Goal: Information Seeking & Learning: Check status

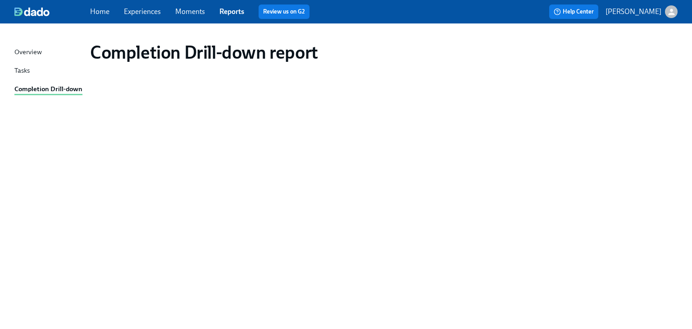
click at [22, 87] on div "Completion Drill-down" at bounding box center [48, 89] width 68 height 11
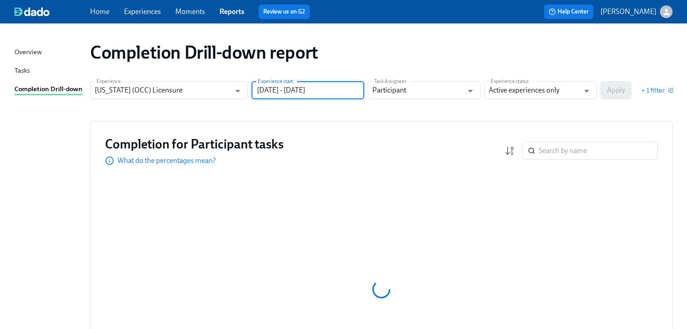
drag, startPoint x: 358, startPoint y: 92, endPoint x: 361, endPoint y: 97, distance: 5.9
click at [361, 97] on input "06/30/2024 - 12/31/2024" at bounding box center [307, 90] width 113 height 18
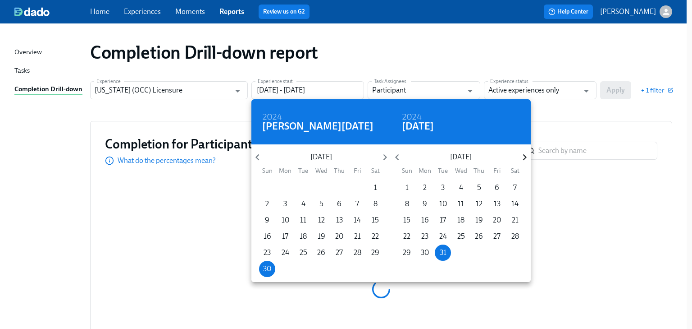
click at [519, 153] on icon "button" at bounding box center [525, 157] width 12 height 12
click at [522, 155] on icon "button" at bounding box center [525, 157] width 12 height 12
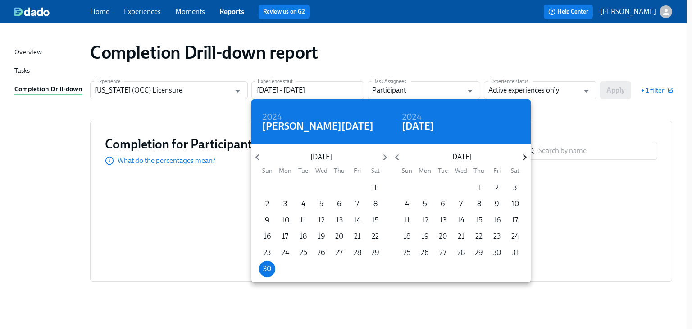
click at [522, 155] on icon "button" at bounding box center [525, 157] width 12 height 12
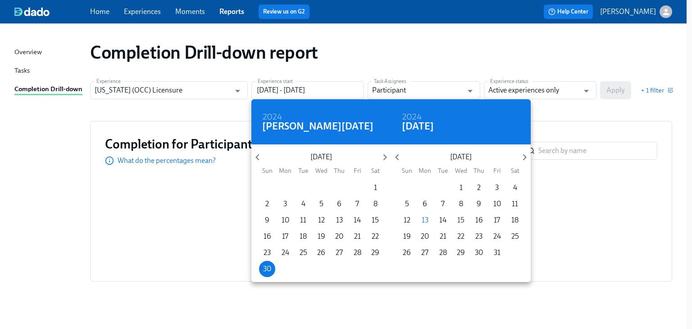
click at [461, 219] on p "15" at bounding box center [460, 220] width 7 height 10
type input "06/30/2024 - 10/15/2025"
click at [555, 121] on div at bounding box center [346, 164] width 692 height 329
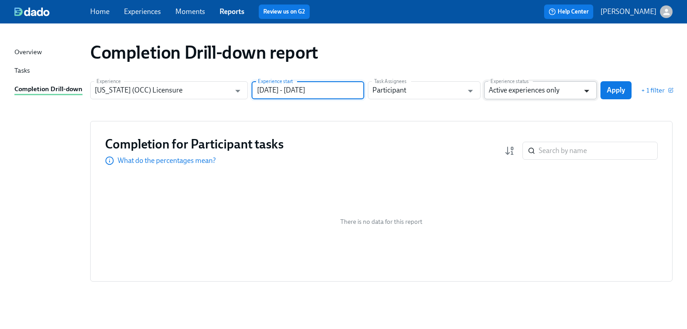
click at [592, 92] on icon "Open" at bounding box center [586, 91] width 12 height 12
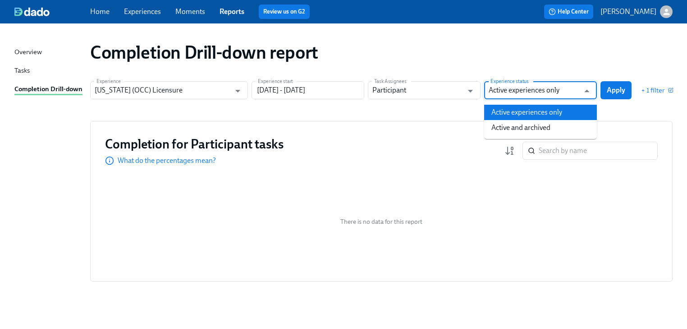
click at [554, 115] on li "Active experiences only" at bounding box center [540, 112] width 113 height 15
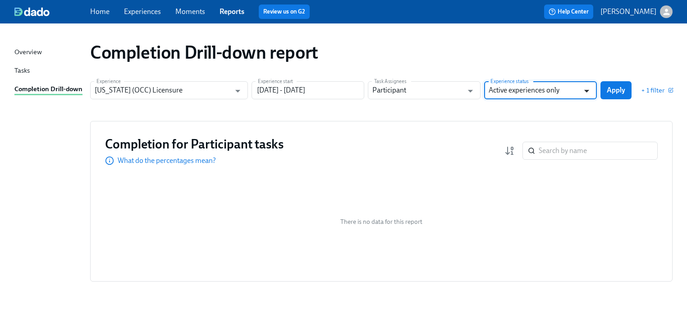
click at [588, 87] on icon "Open" at bounding box center [586, 91] width 12 height 12
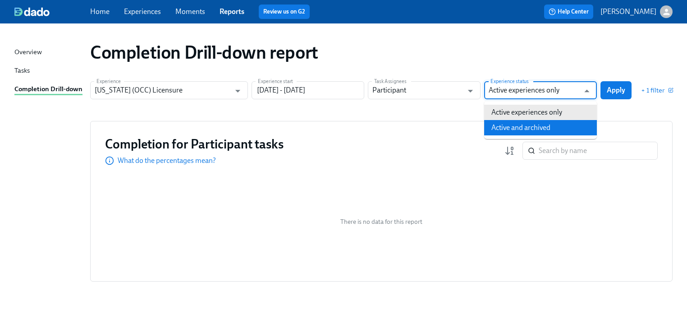
click at [553, 125] on li "Active and archived" at bounding box center [540, 127] width 113 height 15
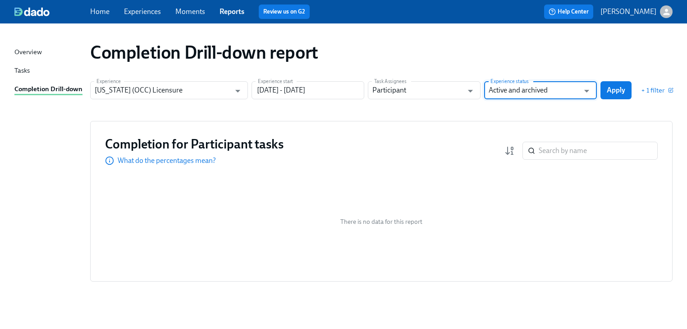
type input "Active and archived"
click at [611, 87] on span "Apply" at bounding box center [616, 90] width 18 height 9
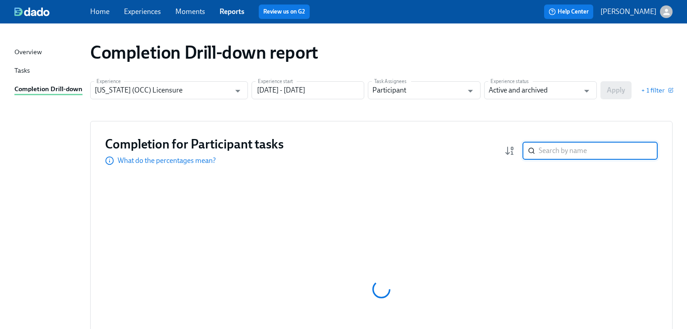
click at [545, 149] on input "search" at bounding box center [598, 151] width 119 height 18
type input "ghos"
click at [227, 7] on link "Reports" at bounding box center [231, 11] width 25 height 9
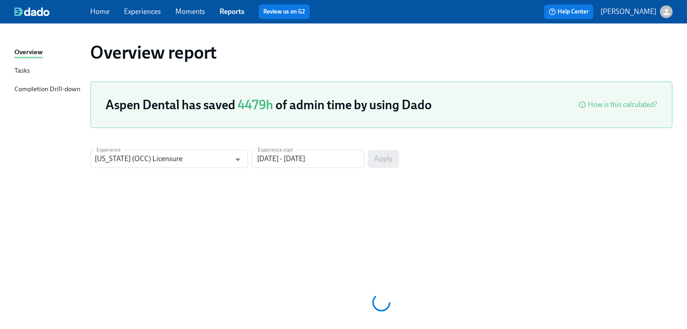
click at [41, 86] on div "Completion Drill-down" at bounding box center [47, 89] width 66 height 11
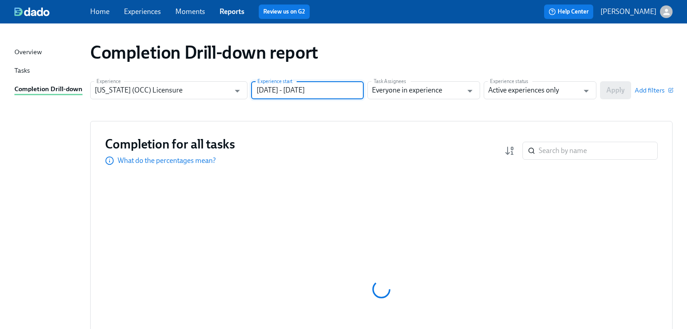
click at [299, 93] on input "[DATE] - [DATE]" at bounding box center [307, 90] width 113 height 18
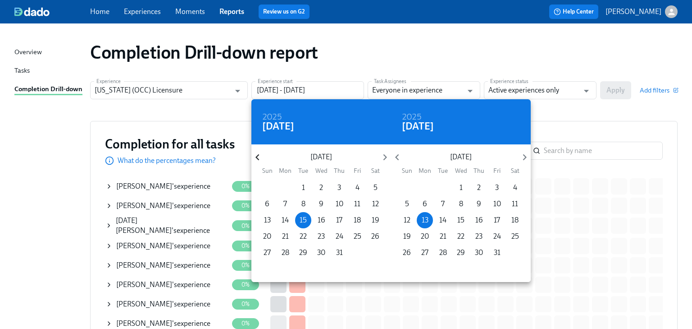
click at [256, 155] on icon "button" at bounding box center [257, 157] width 12 height 12
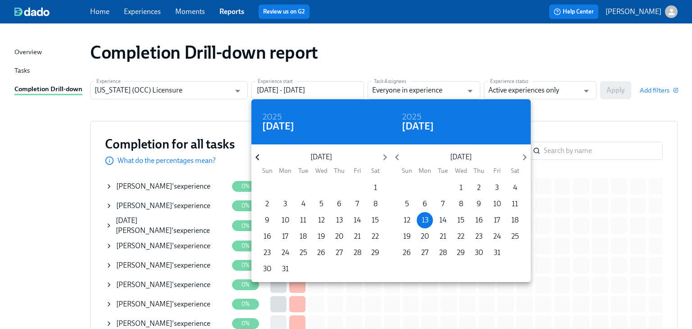
click at [256, 155] on icon "button" at bounding box center [257, 157] width 12 height 12
click at [257, 154] on icon "button" at bounding box center [257, 157] width 12 height 12
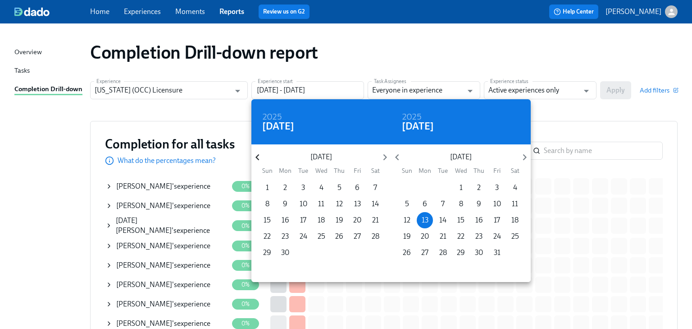
click at [257, 154] on icon "button" at bounding box center [257, 157] width 12 height 12
click at [378, 186] on span "1" at bounding box center [375, 188] width 16 height 10
type input "06/01/2024 - 10/13/2025"
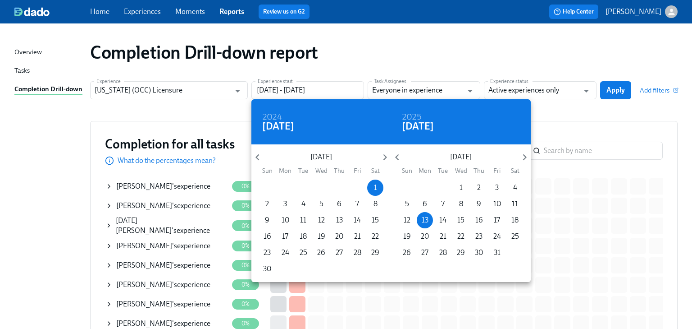
click at [586, 117] on div at bounding box center [346, 164] width 692 height 329
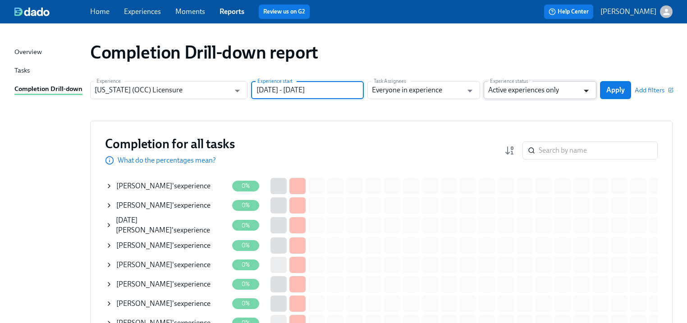
click at [588, 89] on icon "Open" at bounding box center [586, 91] width 12 height 12
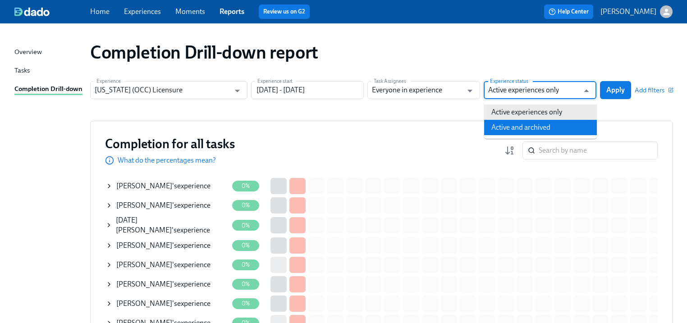
click at [550, 126] on li "Active and archived" at bounding box center [540, 127] width 113 height 15
type input "Active and archived"
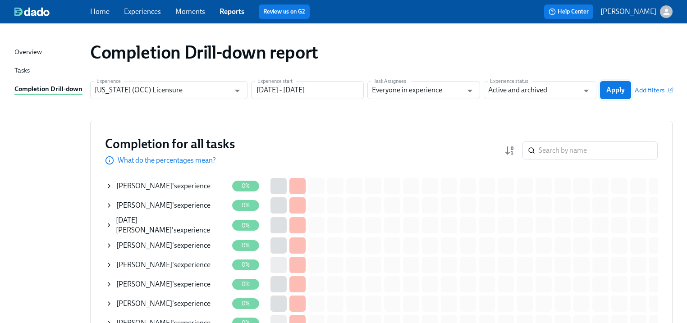
click at [613, 87] on span "Apply" at bounding box center [615, 90] width 18 height 9
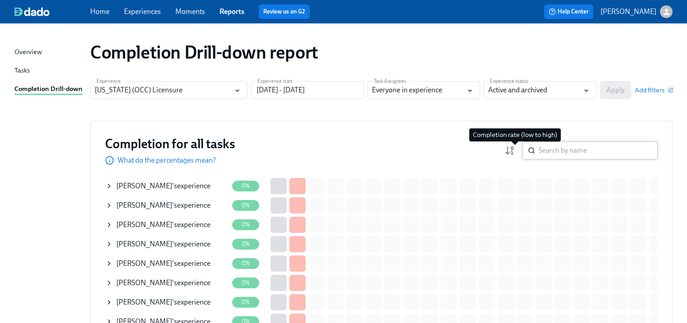
click at [547, 146] on input "search" at bounding box center [598, 151] width 119 height 18
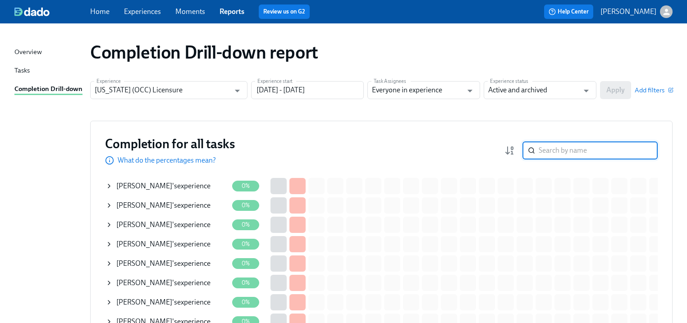
click at [548, 146] on input "search" at bounding box center [598, 151] width 119 height 18
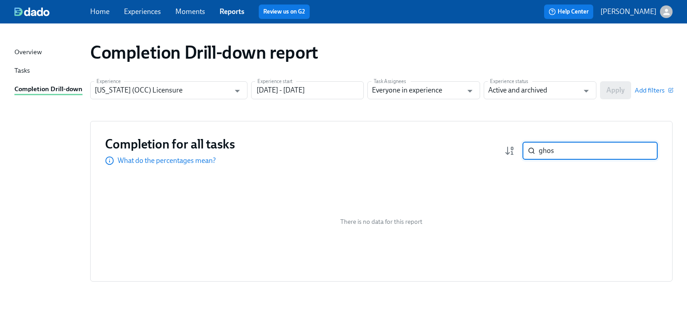
click at [556, 151] on input "ghos" at bounding box center [598, 151] width 119 height 18
type input "ghosn"
click at [137, 93] on input "[US_STATE] (OCC) Licensure" at bounding box center [162, 90] width 135 height 18
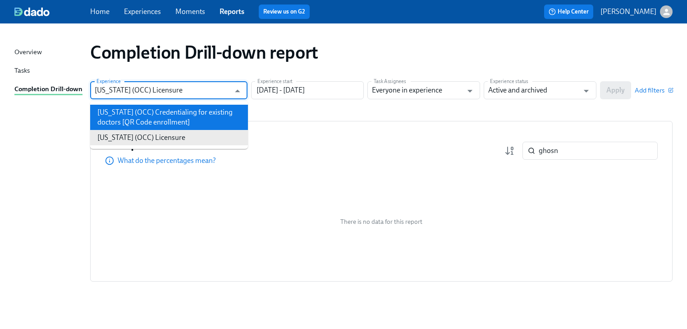
click at [132, 113] on li "[US_STATE] (OCC) Credentialing for existing doctors [QR Code enrollment]" at bounding box center [169, 117] width 158 height 25
type input "[US_STATE] (OCC) Credentialing for existing doctors [QR Code enrollment]"
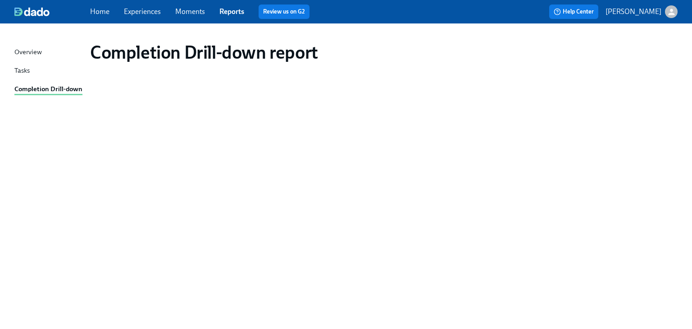
click at [228, 11] on link "Reports" at bounding box center [231, 11] width 25 height 9
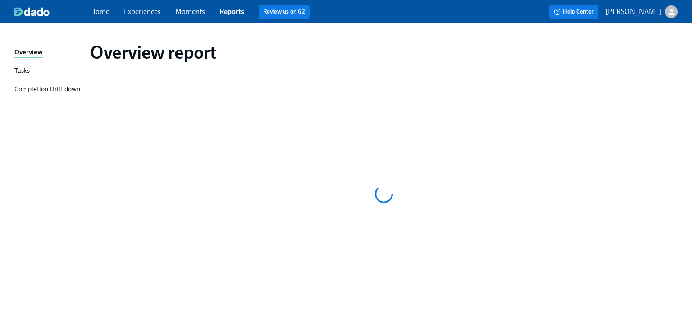
click at [43, 87] on div "Completion Drill-down" at bounding box center [47, 89] width 66 height 11
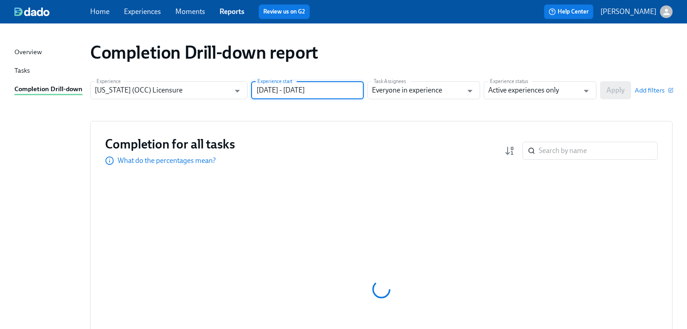
click at [279, 92] on input "[DATE] - [DATE]" at bounding box center [307, 90] width 113 height 18
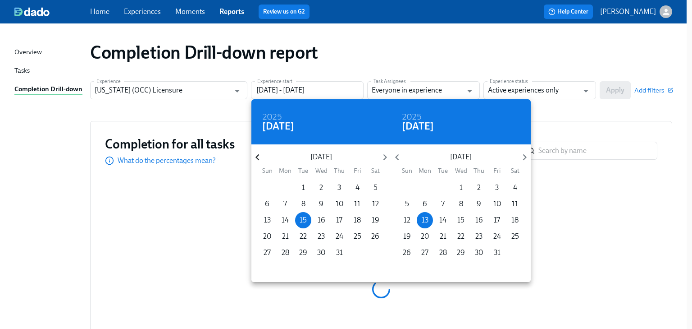
click at [256, 158] on icon "button" at bounding box center [257, 157] width 12 height 12
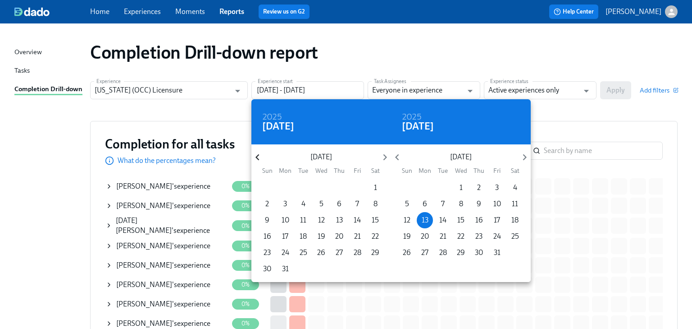
click at [256, 158] on icon "button" at bounding box center [257, 157] width 12 height 12
click at [357, 184] on p "1" at bounding box center [357, 188] width 3 height 10
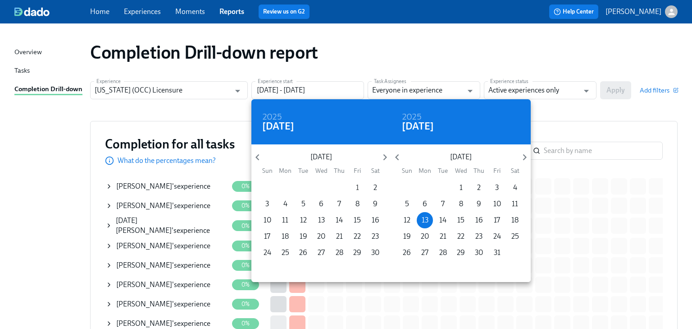
type input "[DATE] - [DATE]"
click at [621, 108] on div at bounding box center [346, 164] width 692 height 329
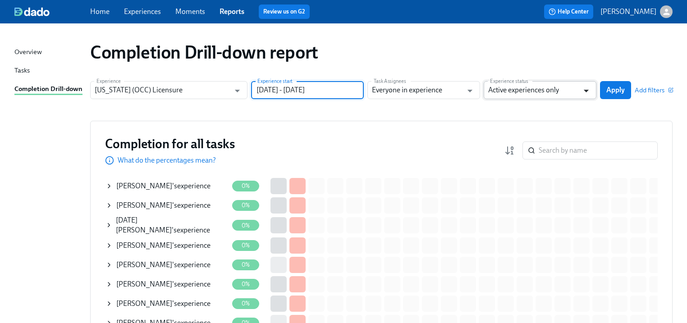
click at [591, 90] on icon "Open" at bounding box center [586, 91] width 12 height 12
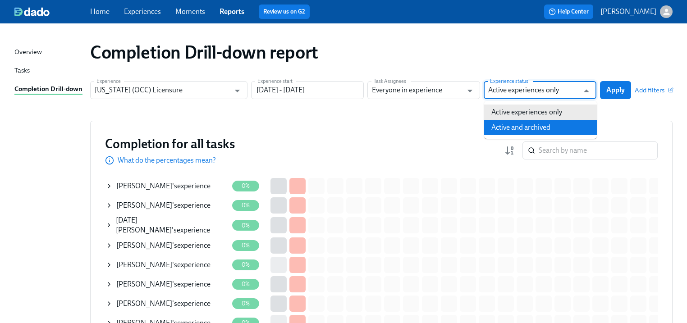
click at [559, 127] on li "Active and archived" at bounding box center [540, 127] width 113 height 15
type input "Active and archived"
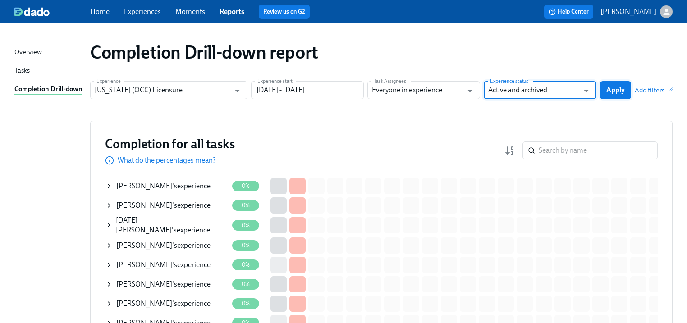
click at [616, 89] on span "Apply" at bounding box center [615, 90] width 18 height 9
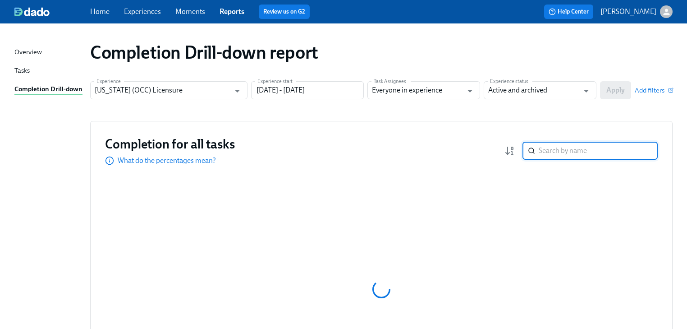
click at [568, 150] on input "search" at bounding box center [598, 151] width 119 height 18
type input "g"
click at [279, 92] on input "[DATE] - [DATE]" at bounding box center [307, 90] width 113 height 18
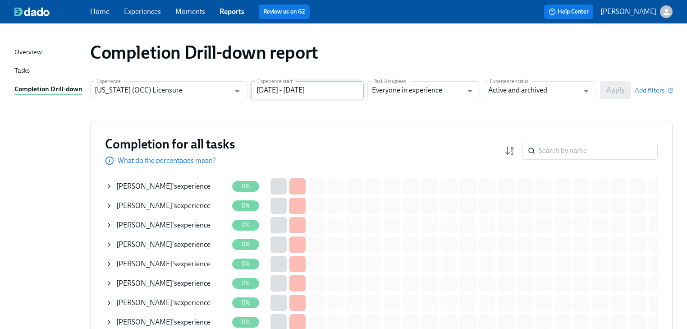
click at [301, 103] on div "2024 [DATE]" at bounding box center [303, 111] width 105 height 25
click at [237, 90] on icon "Open" at bounding box center [237, 91] width 5 height 3
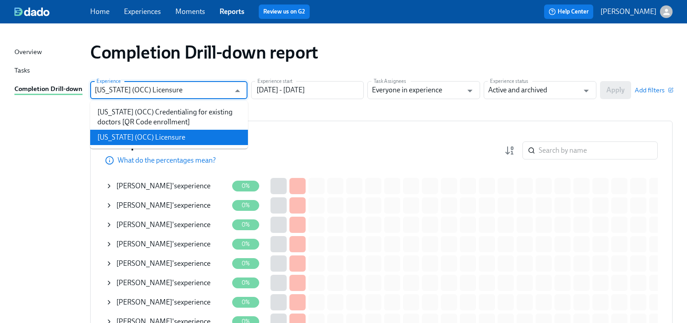
click at [168, 113] on li "[US_STATE] (OCC) Credentialing for existing doctors [QR Code enrollment]" at bounding box center [169, 117] width 158 height 25
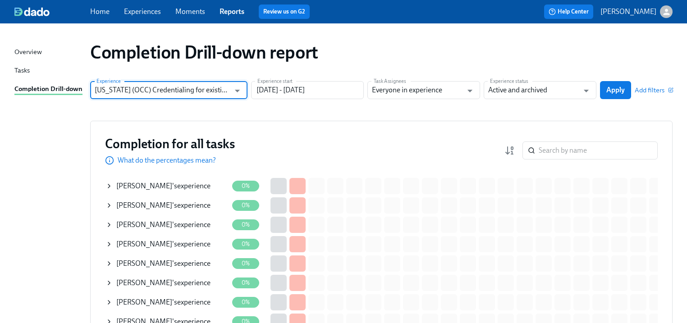
type input "[US_STATE] (OCC) Credentialing for existing doctors [QR Code enrollment]"
click at [612, 91] on span "Apply" at bounding box center [615, 90] width 18 height 9
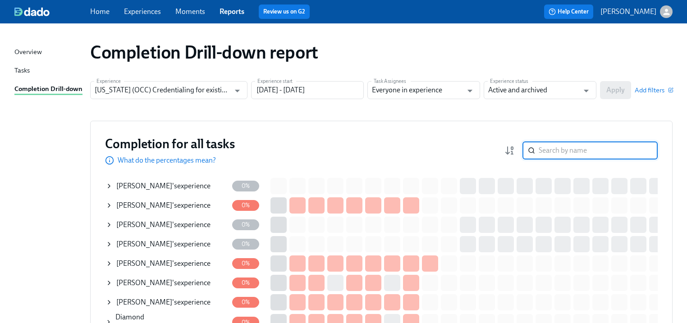
click at [569, 151] on input "search" at bounding box center [598, 151] width 119 height 18
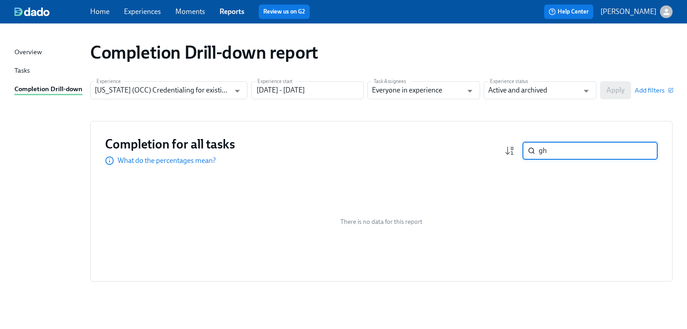
type input "g"
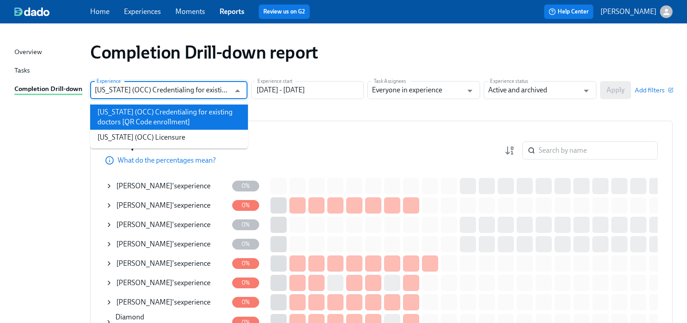
click at [228, 92] on input "[US_STATE] (OCC) Credentialing for existing doctors [QR Code enrollment]" at bounding box center [162, 90] width 135 height 18
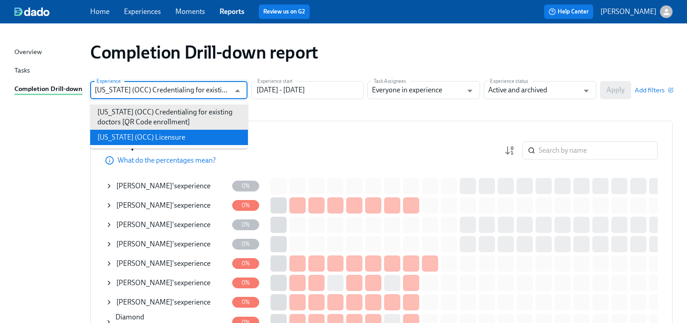
click at [150, 140] on li "[US_STATE] (OCC) Licensure" at bounding box center [169, 137] width 158 height 15
type input "[US_STATE] (OCC) Licensure"
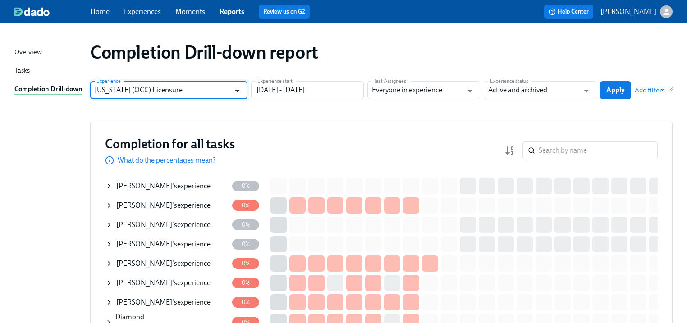
click at [239, 88] on icon "Open" at bounding box center [237, 91] width 12 height 12
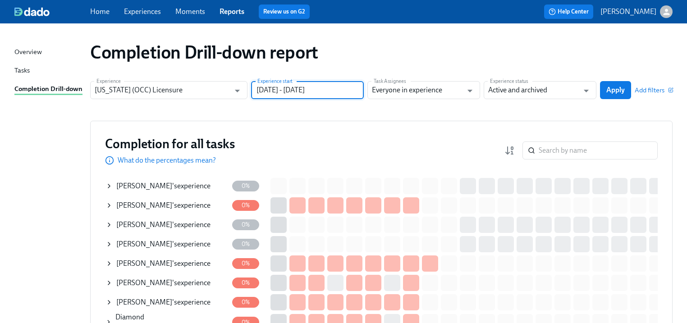
click at [298, 87] on input "[DATE] - [DATE]" at bounding box center [307, 90] width 113 height 18
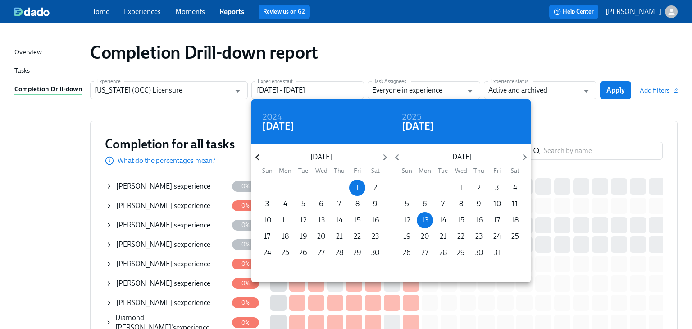
click at [258, 152] on icon "button" at bounding box center [257, 157] width 12 height 12
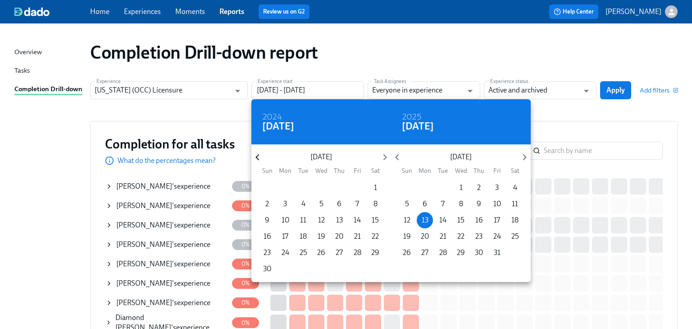
click at [258, 152] on icon "button" at bounding box center [257, 157] width 12 height 12
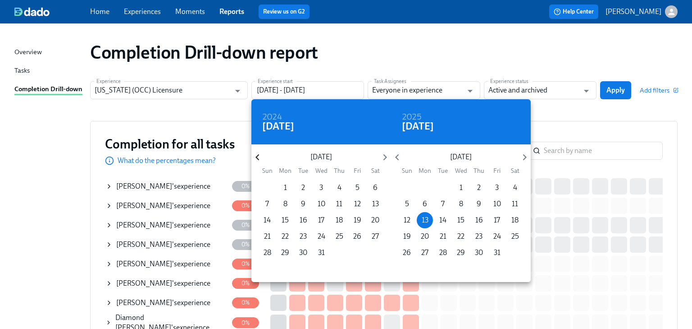
click at [258, 152] on icon "button" at bounding box center [257, 157] width 12 height 12
click at [356, 187] on p "1" at bounding box center [357, 188] width 3 height 10
type input "[DATE] - [DATE]"
click at [629, 128] on div at bounding box center [346, 164] width 692 height 329
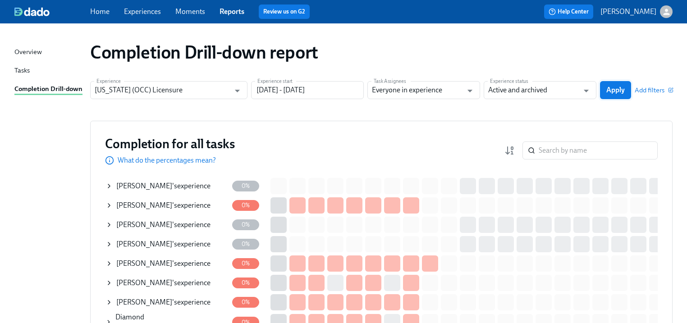
click at [622, 88] on span "Apply" at bounding box center [615, 90] width 18 height 9
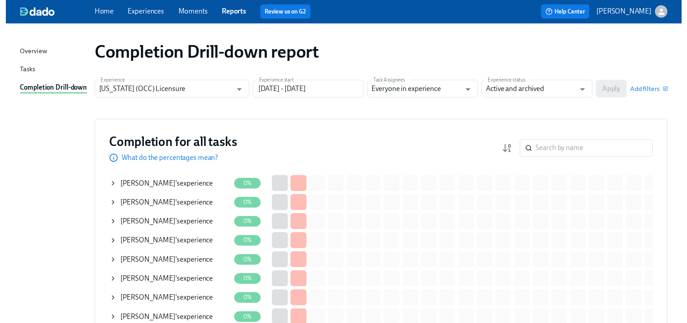
scroll to position [36, 0]
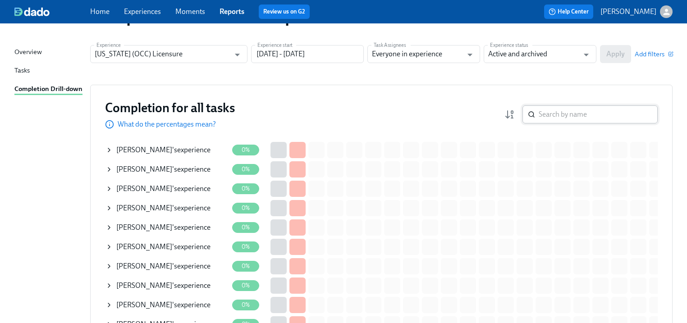
click at [548, 115] on input "search" at bounding box center [598, 114] width 119 height 18
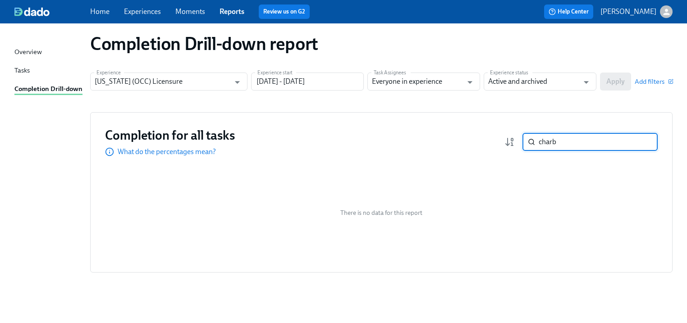
scroll to position [3, 0]
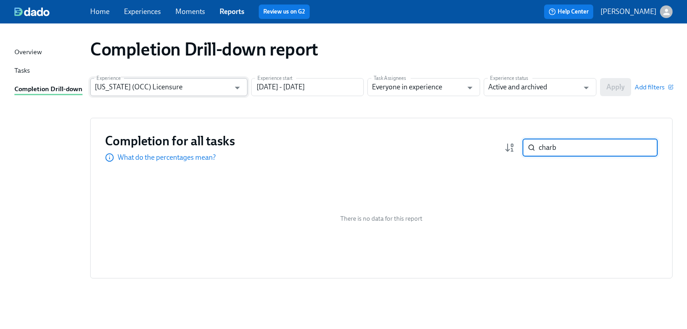
type input "charb"
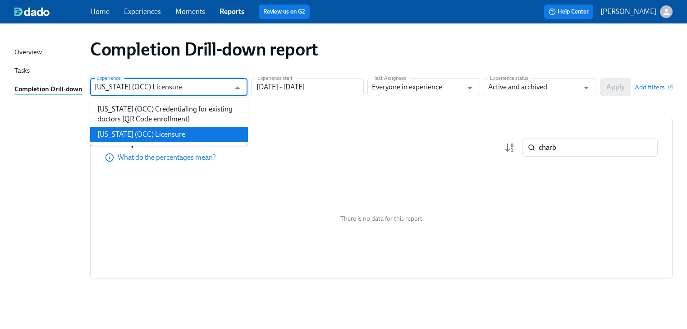
click at [208, 92] on input "[US_STATE] (OCC) Licensure" at bounding box center [162, 87] width 135 height 18
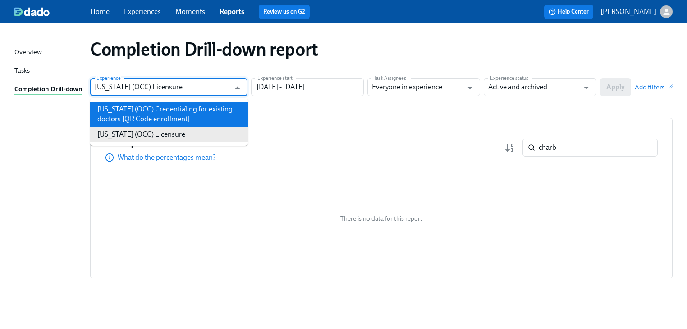
click at [170, 112] on li "[US_STATE] (OCC) Credentialing for existing doctors [QR Code enrollment]" at bounding box center [169, 113] width 158 height 25
type input "[US_STATE] (OCC) Credentialing for existing doctors [QR Code enrollment]"
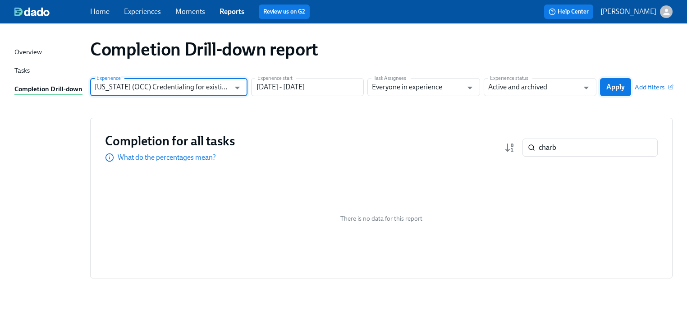
click at [611, 85] on span "Apply" at bounding box center [615, 86] width 18 height 9
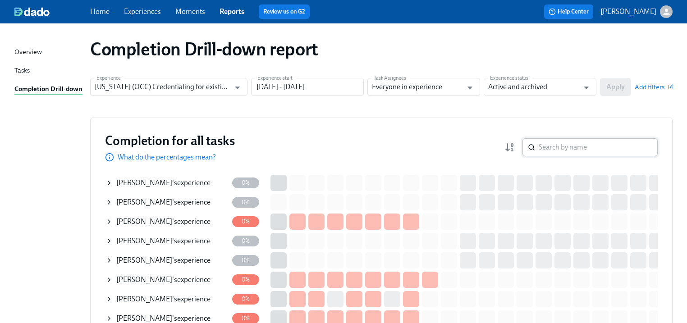
click at [561, 148] on input "search" at bounding box center [598, 147] width 119 height 18
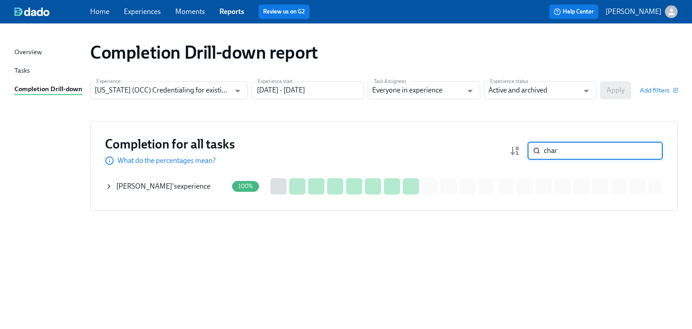
type input "char"
click at [222, 13] on link "Reports" at bounding box center [231, 11] width 25 height 9
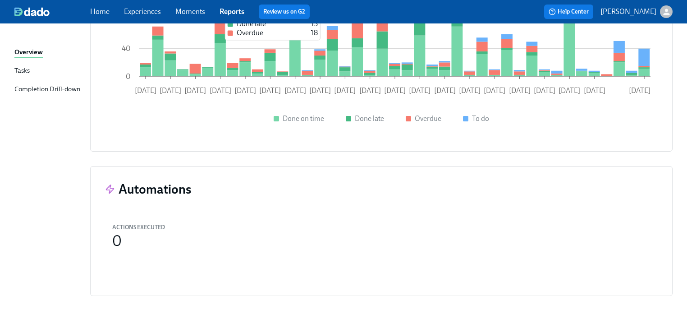
scroll to position [839, 0]
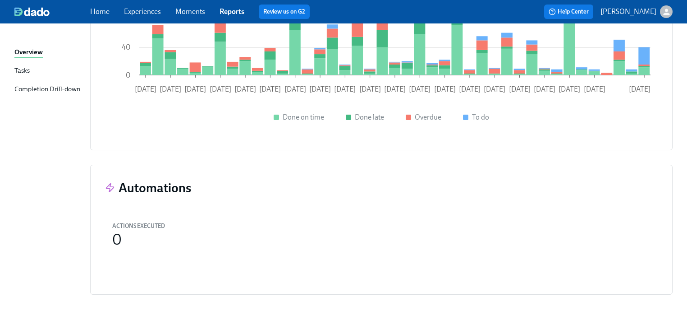
click at [27, 72] on div "Tasks" at bounding box center [21, 70] width 15 height 11
